Goal: Information Seeking & Learning: Find specific fact

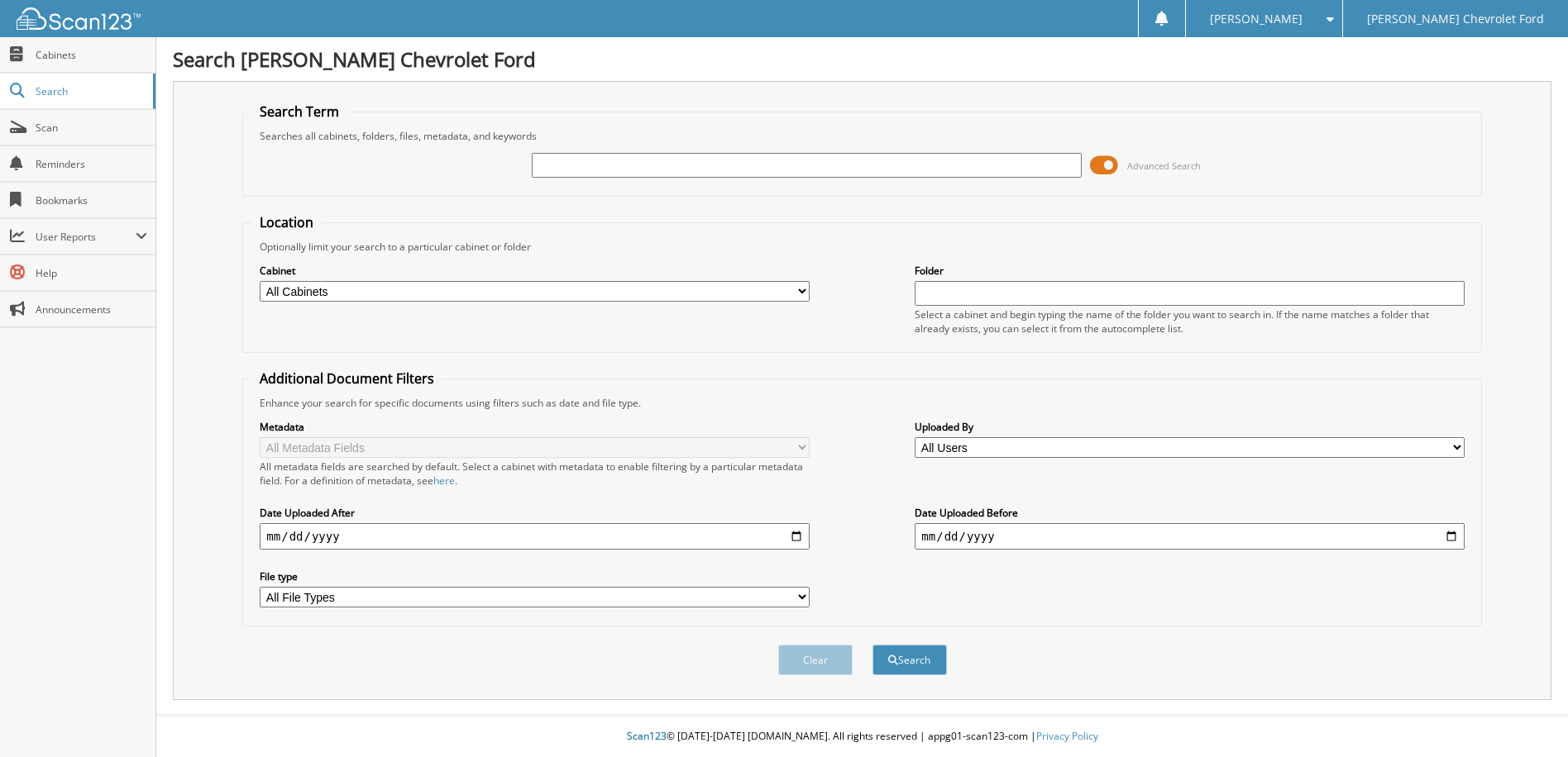
click at [671, 160] on input "text" at bounding box center [806, 165] width 549 height 25
type input "[PERSON_NAME]"
click at [873, 645] on button "Search" at bounding box center [910, 660] width 75 height 31
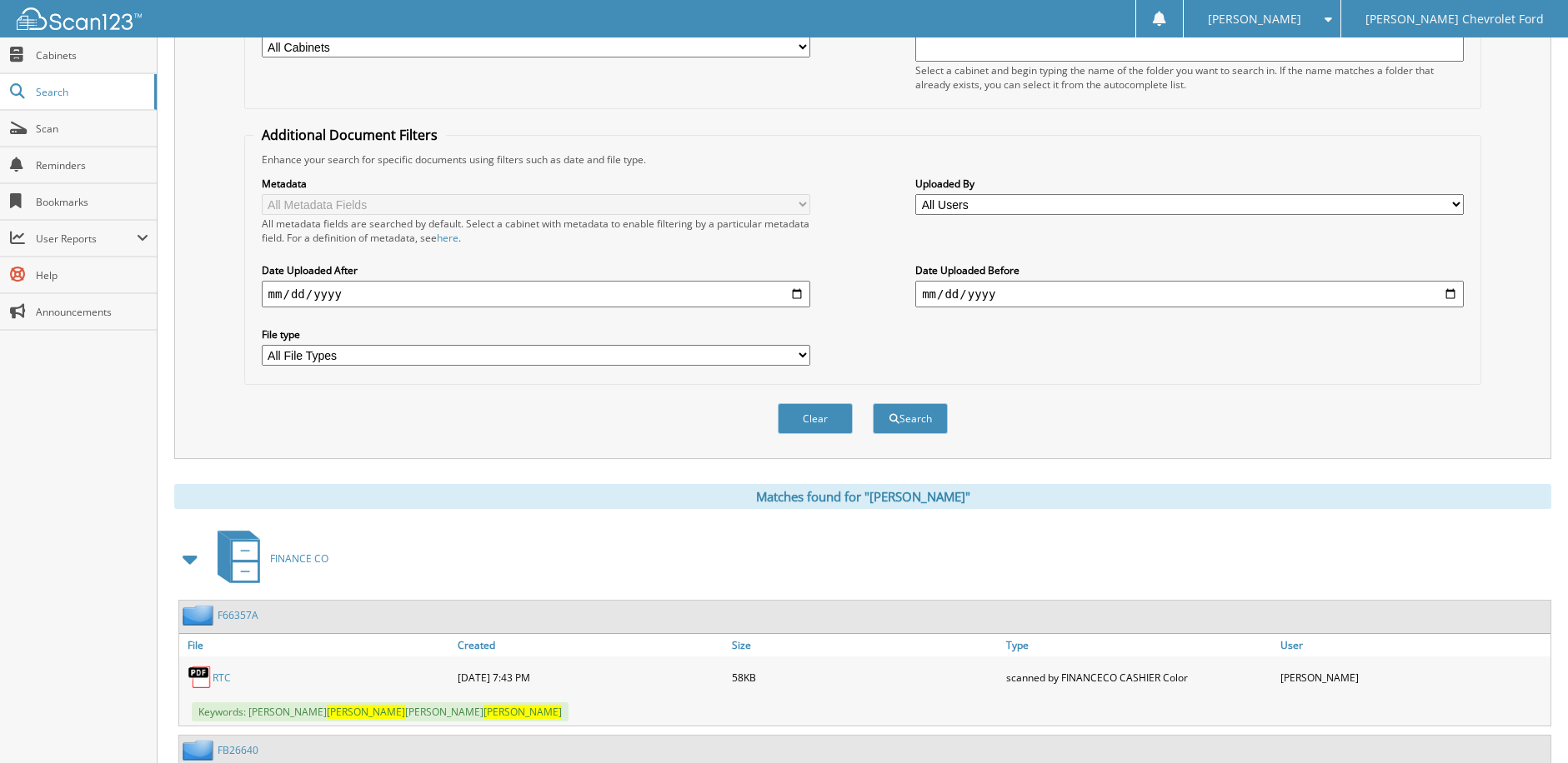
scroll to position [220, 0]
